Goal: Task Accomplishment & Management: Manage account settings

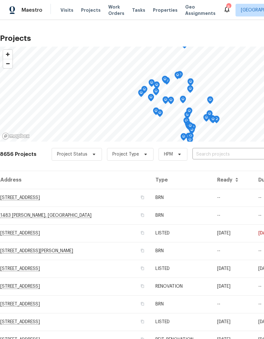
click at [241, 150] on input "text" at bounding box center [229, 155] width 73 height 10
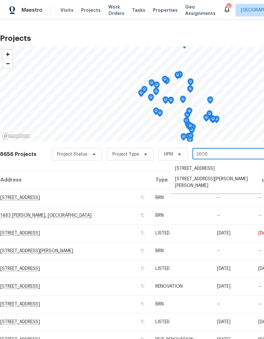
type input "36088"
click at [236, 169] on li "[STREET_ADDRESS][PERSON_NAME][PERSON_NAME]" at bounding box center [216, 172] width 92 height 17
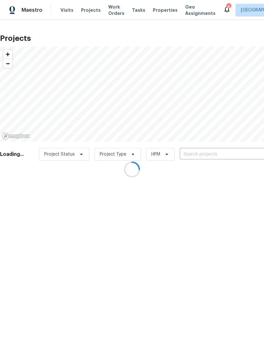
type input "[STREET_ADDRESS][PERSON_NAME][PERSON_NAME]"
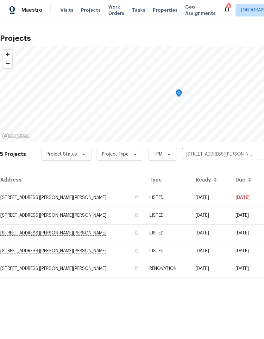
click at [211, 193] on td "[DATE]" at bounding box center [211, 198] width 40 height 18
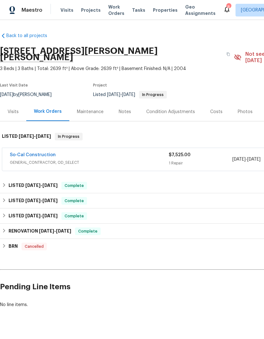
click at [127, 109] on div "Notes" at bounding box center [125, 112] width 12 height 6
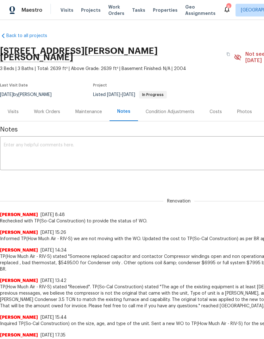
click at [20, 143] on textarea at bounding box center [179, 154] width 351 height 22
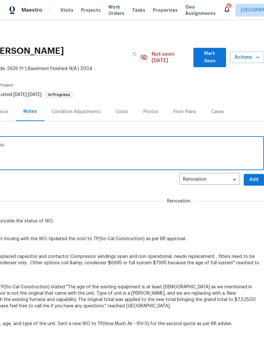
scroll to position [0, 94]
type textarea "Home health ck, gc is completing hvac repair."
click at [256, 176] on span "Add" at bounding box center [254, 180] width 10 height 8
